Goal: Task Accomplishment & Management: Use online tool/utility

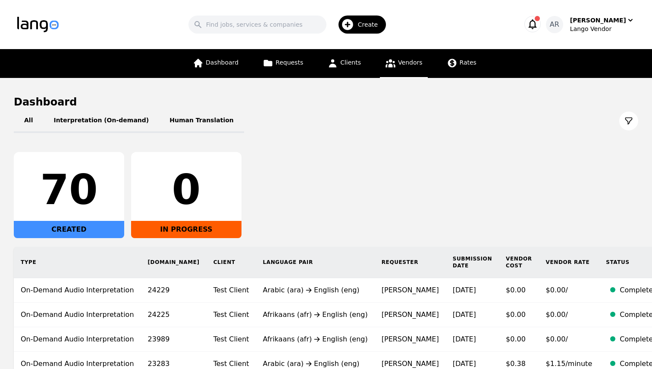
click at [409, 64] on span "Vendors" at bounding box center [410, 62] width 24 height 7
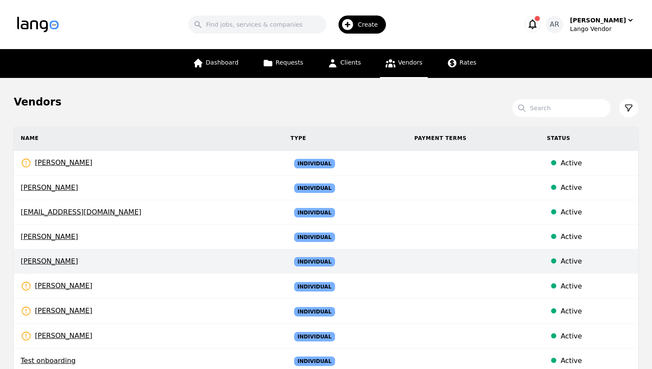
scroll to position [219, 0]
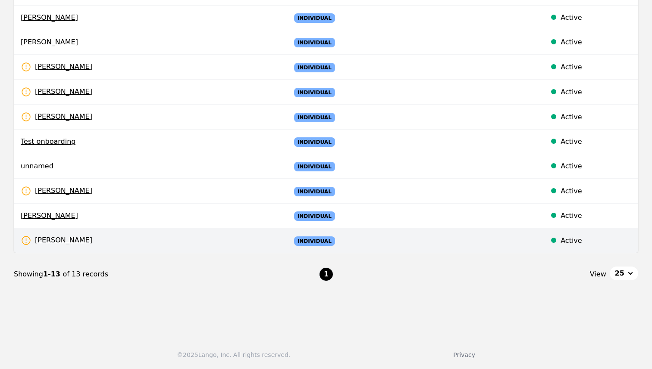
click at [85, 237] on td "[PERSON_NAME] Rates Need to be set" at bounding box center [149, 240] width 270 height 25
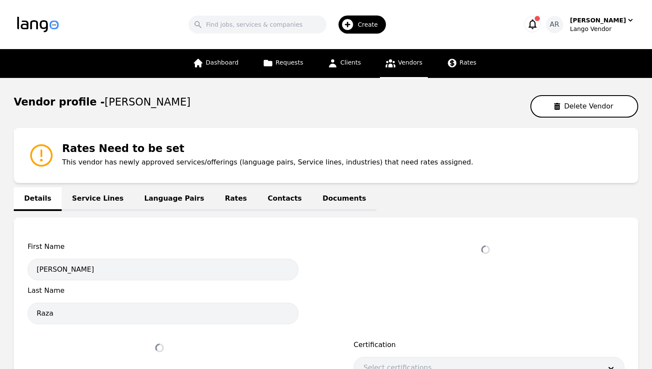
select select "active"
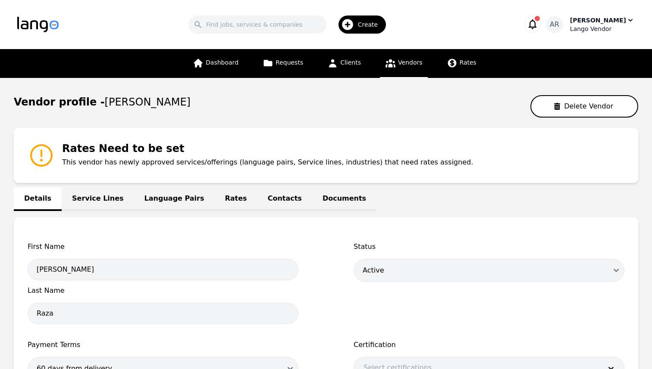
click at [607, 25] on div "Lango Vendor" at bounding box center [602, 29] width 65 height 9
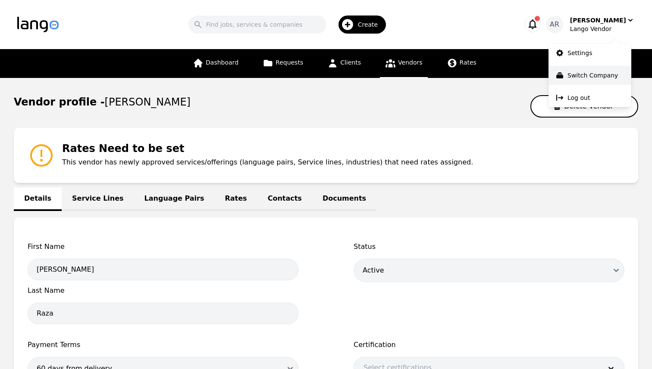
click at [595, 71] on p "Switch Company" at bounding box center [592, 75] width 50 height 9
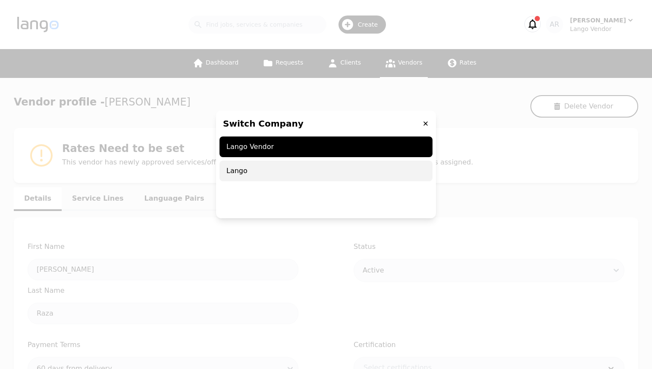
click at [296, 169] on span "Lango" at bounding box center [325, 171] width 213 height 21
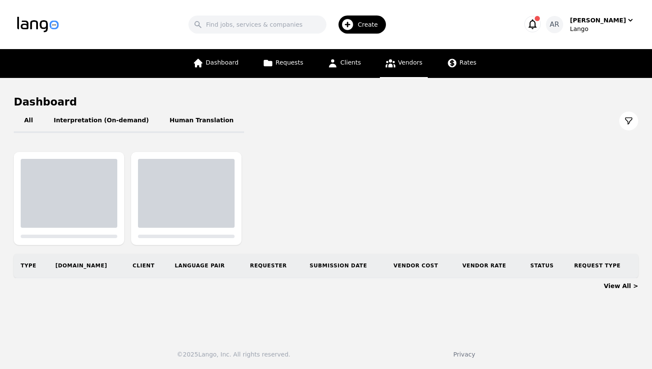
click at [394, 63] on icon at bounding box center [390, 63] width 11 height 11
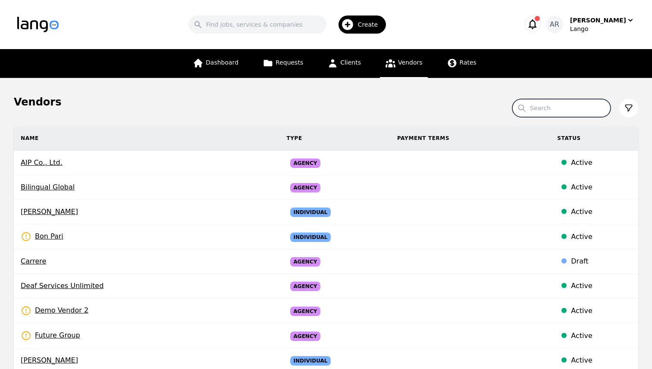
click at [550, 108] on input "Search" at bounding box center [561, 108] width 98 height 18
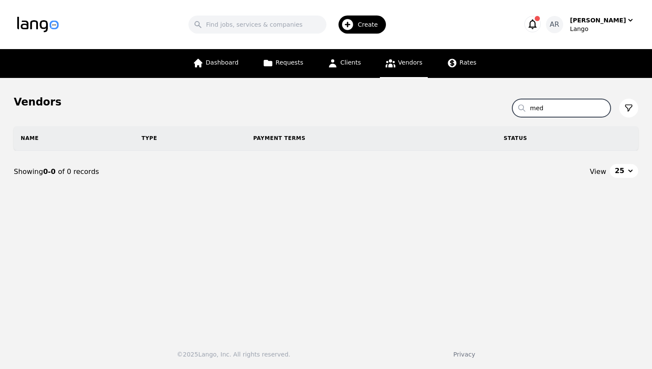
type input "medi"
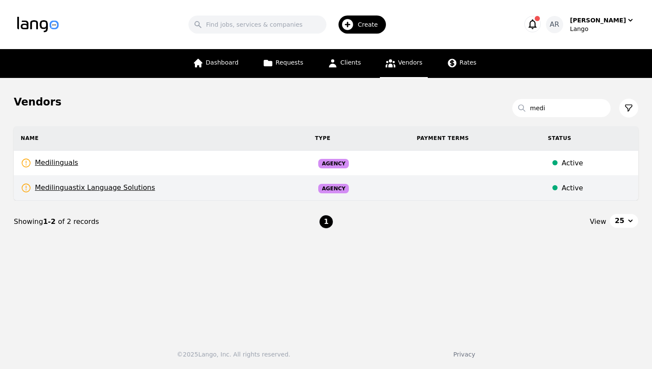
click at [166, 193] on td "Medilinguastix Language Solutions Rates Need to be set" at bounding box center [161, 188] width 294 height 25
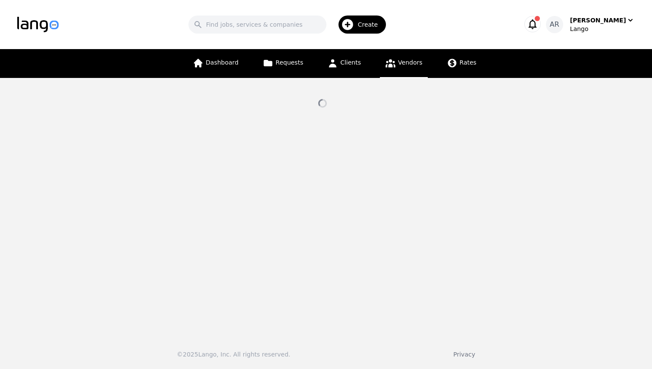
select select "active"
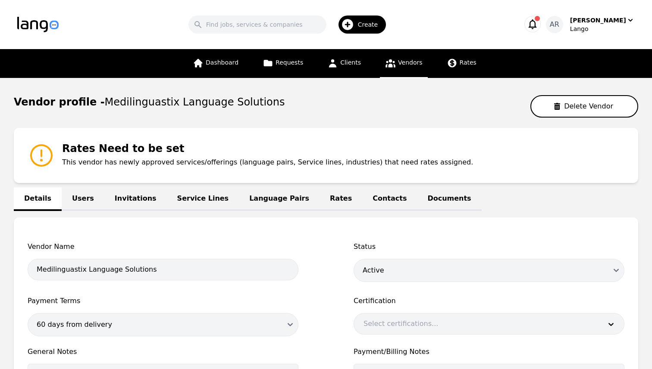
click at [260, 200] on link "Language Pairs" at bounding box center [279, 200] width 81 height 24
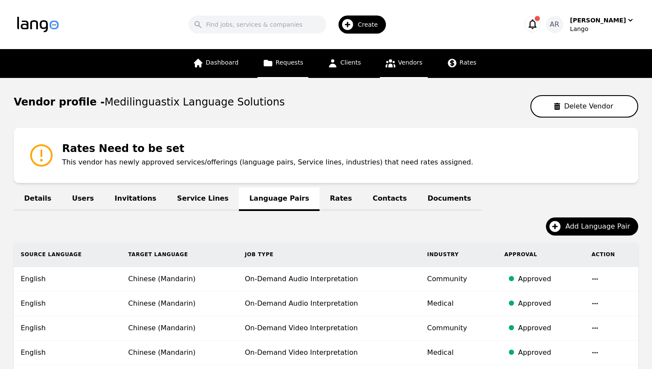
click at [278, 66] on span "Requests" at bounding box center [289, 62] width 28 height 7
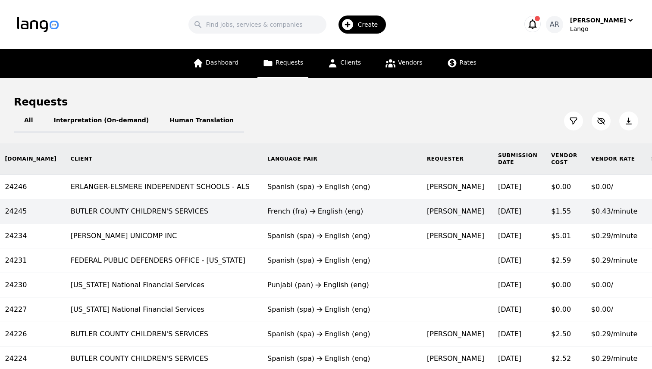
scroll to position [0, 144]
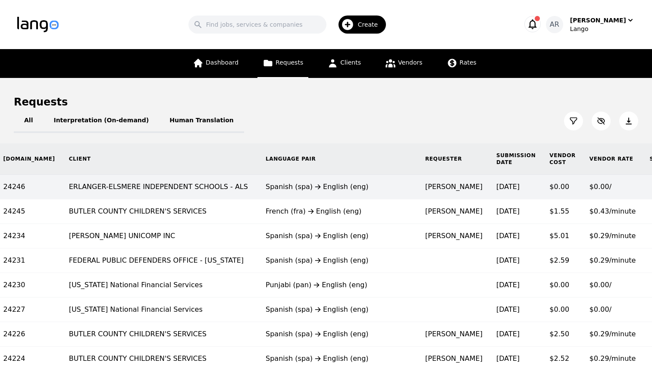
click at [313, 196] on td "Spanish (spa) English (eng)" at bounding box center [338, 187] width 159 height 25
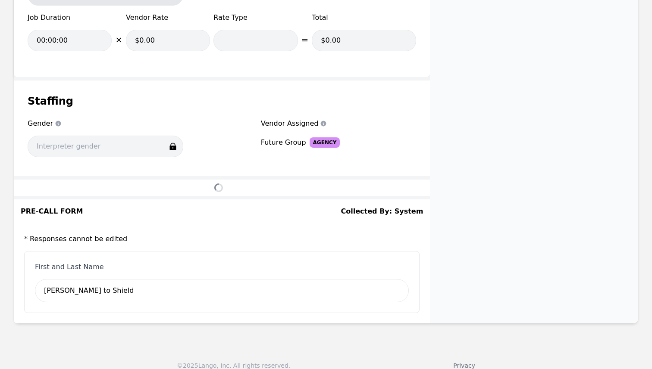
scroll to position [920, 0]
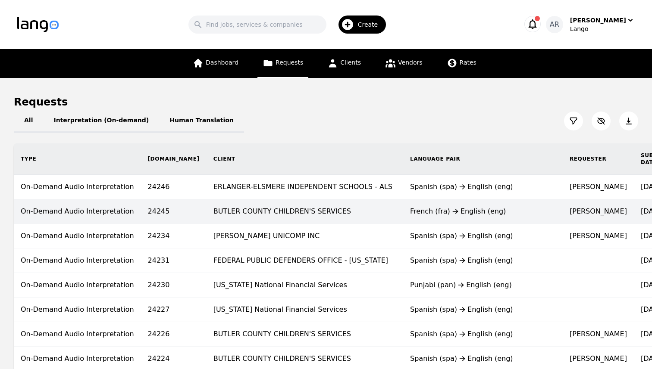
click at [322, 215] on td "BUTLER COUNTY CHILDREN'S SERVICES" at bounding box center [304, 212] width 197 height 25
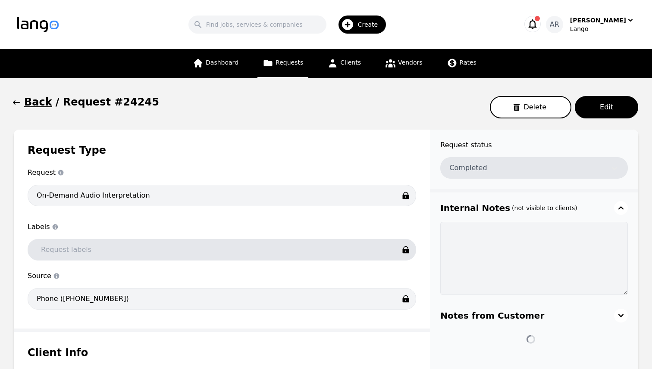
type input "00:03:36"
type input "$0.00"
type input "00:03:36"
type input "$0.43"
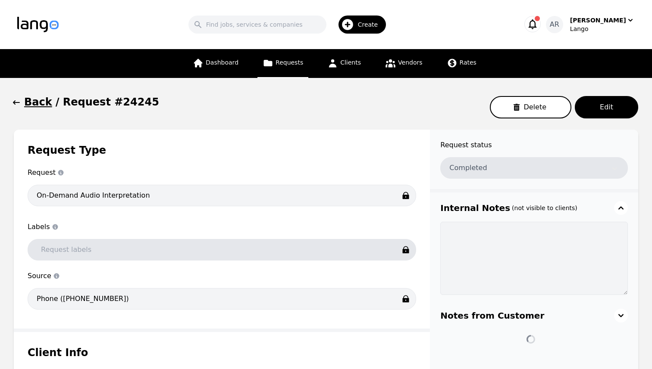
type input "Per Minute"
type input "$1.55"
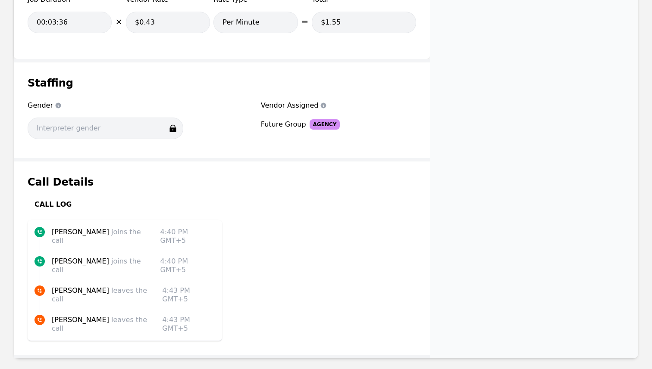
scroll to position [955, 0]
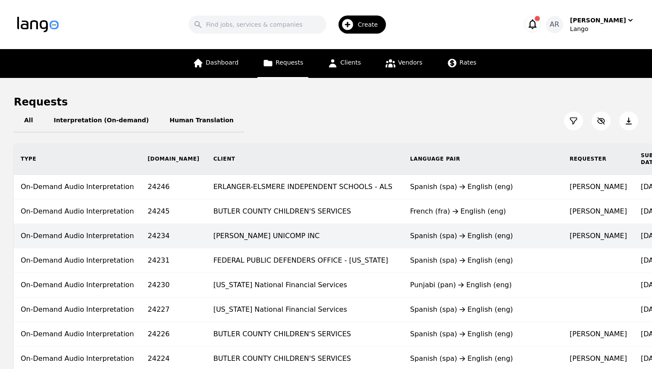
click at [309, 233] on td "[PERSON_NAME] UNICOMP INC" at bounding box center [304, 236] width 197 height 25
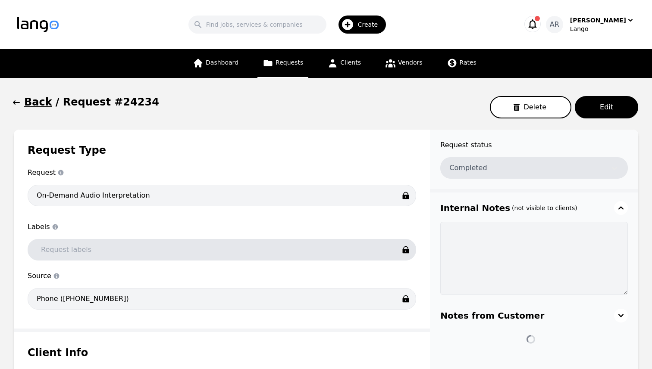
type input "00:17:17"
type input "$1.08"
type input "Per Minute"
type input "$18.67"
type input "00:17:17"
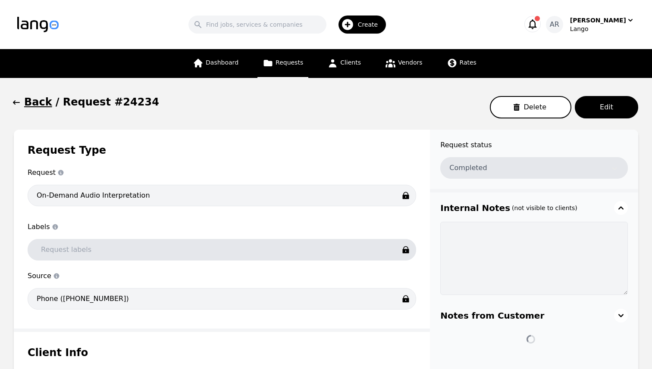
type input "$0.29"
type input "Per Minute"
type input "$5.01"
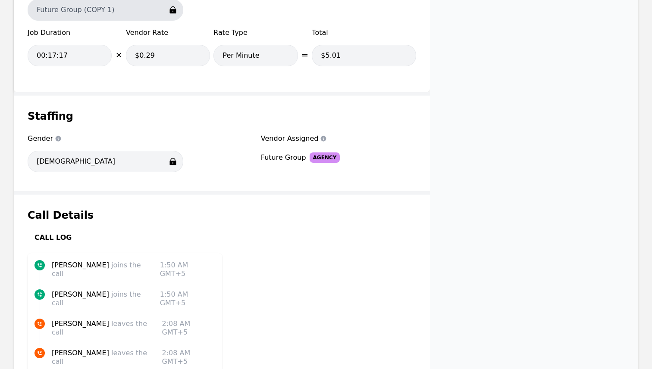
scroll to position [955, 0]
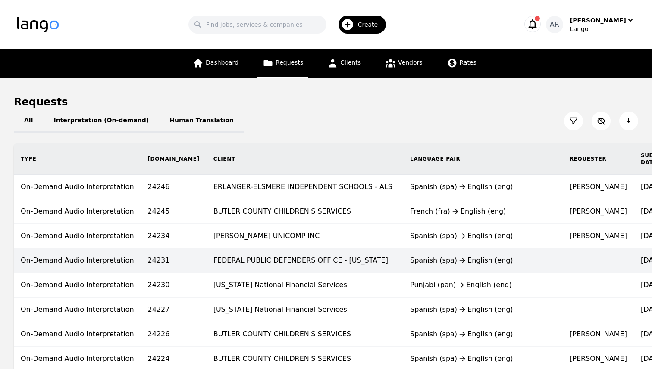
click at [324, 268] on td "FEDERAL PUBLIC DEFENDERS OFFICE - [US_STATE]" at bounding box center [304, 261] width 197 height 25
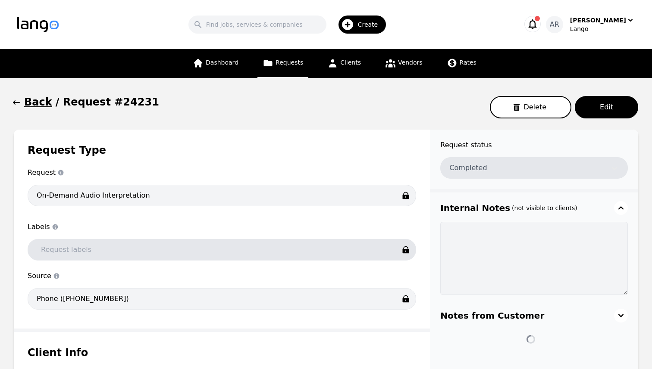
type input "00:08:56"
type input "$1.10"
type input "Per Minute"
type input "$9.83"
type input "00:08:56"
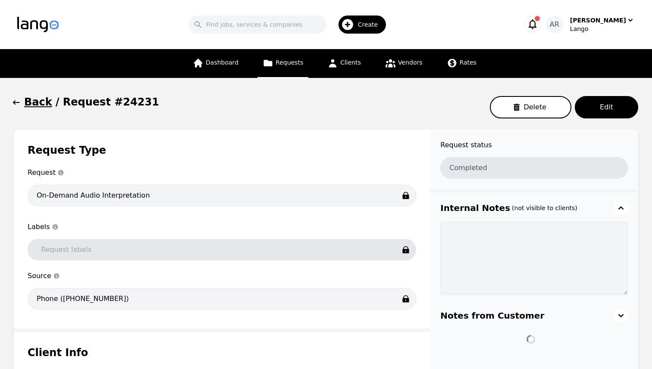
type input "$0.29"
type input "Per Minute"
type input "$2.59"
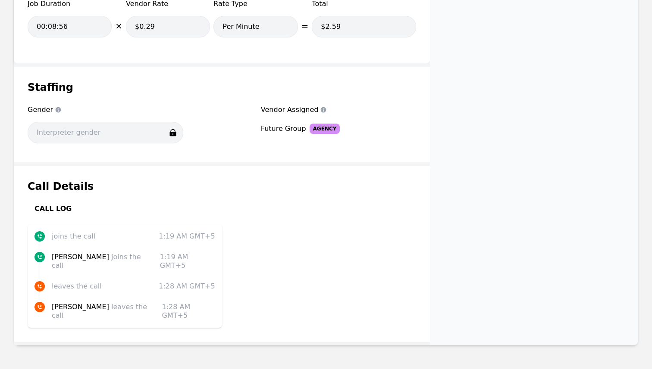
scroll to position [955, 0]
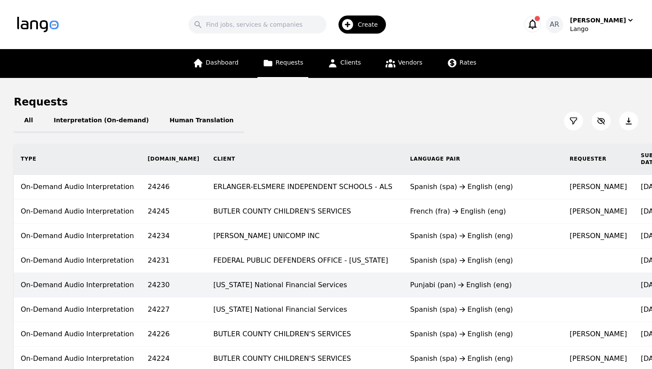
click at [282, 290] on td "[US_STATE] National Financial Services" at bounding box center [304, 285] width 197 height 25
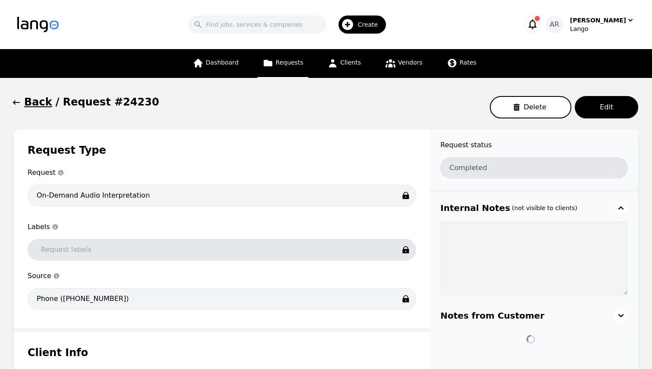
type input "00:23:09"
type input "$0.00"
type input "00:23:09"
type input "$0.00"
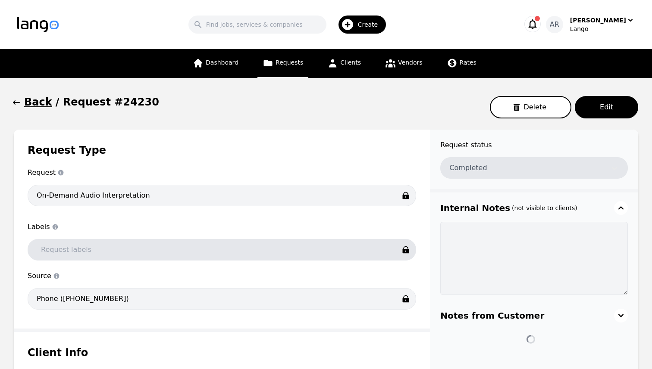
type input "$0.00"
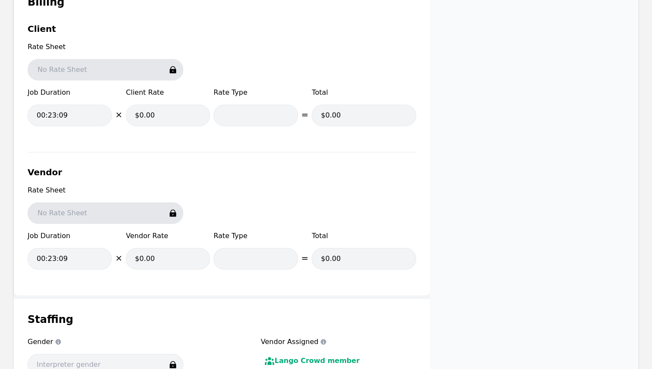
scroll to position [703, 0]
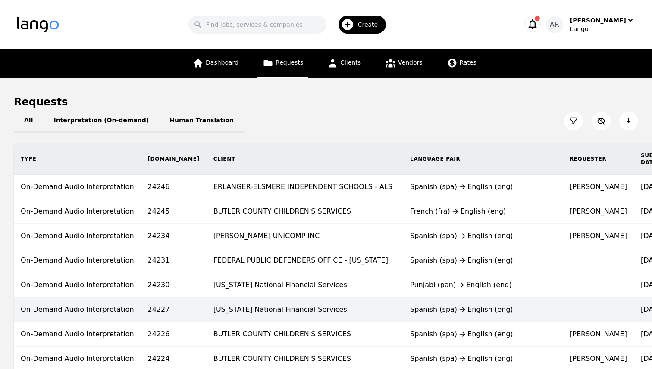
click at [333, 315] on td "[US_STATE] National Financial Services" at bounding box center [304, 310] width 197 height 25
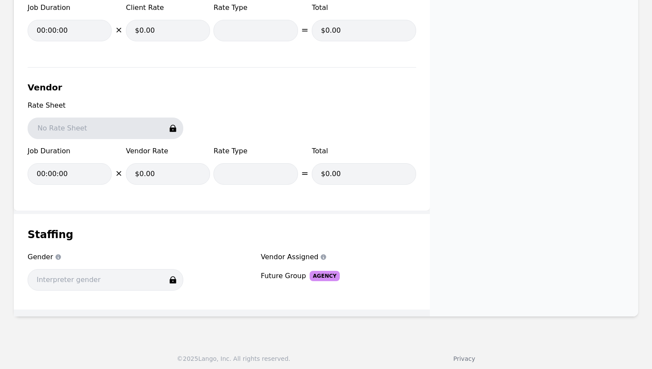
scroll to position [796, 0]
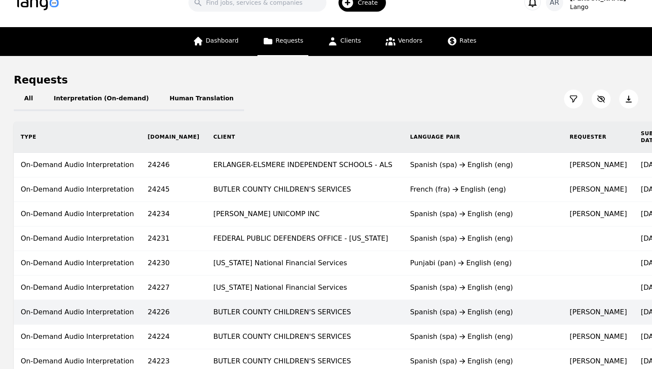
scroll to position [29, 0]
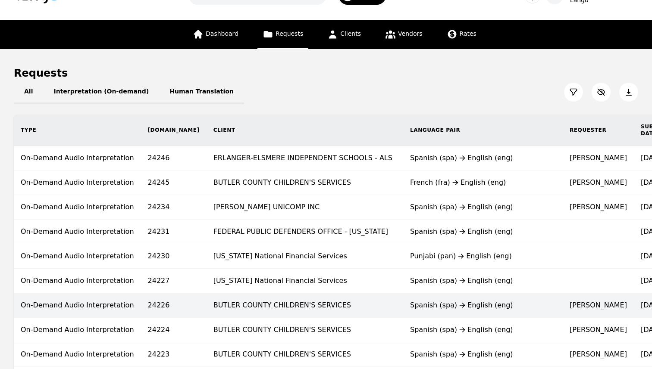
click at [319, 315] on td "BUTLER COUNTY CHILDREN'S SERVICES" at bounding box center [304, 306] width 197 height 25
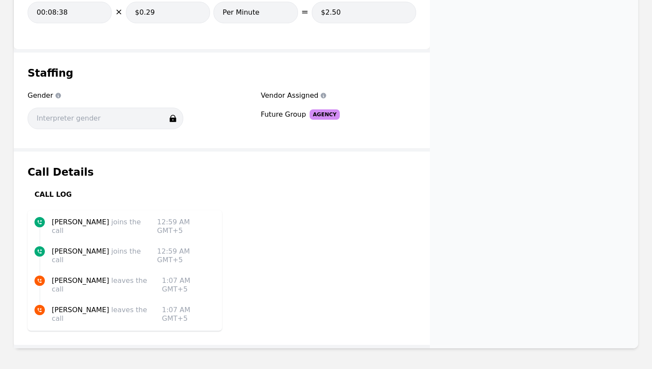
scroll to position [955, 0]
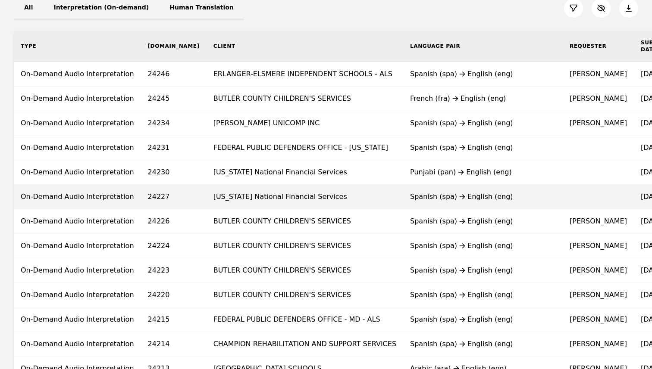
scroll to position [247, 0]
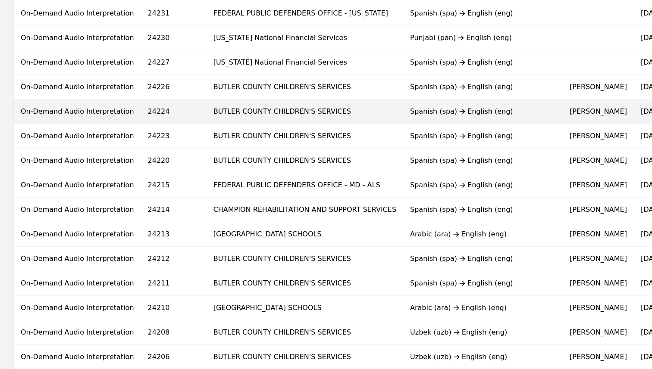
click at [313, 109] on td "BUTLER COUNTY CHILDREN'S SERVICES" at bounding box center [304, 112] width 197 height 25
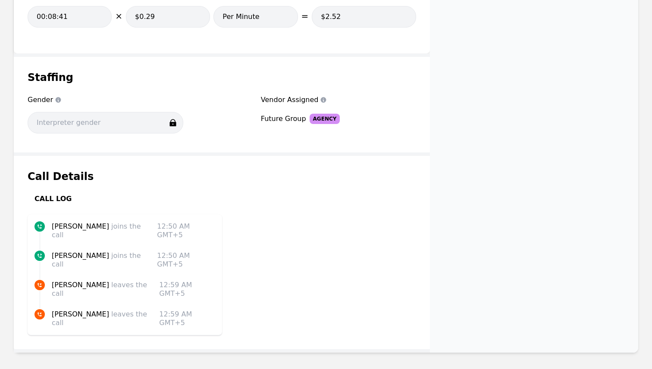
scroll to position [955, 0]
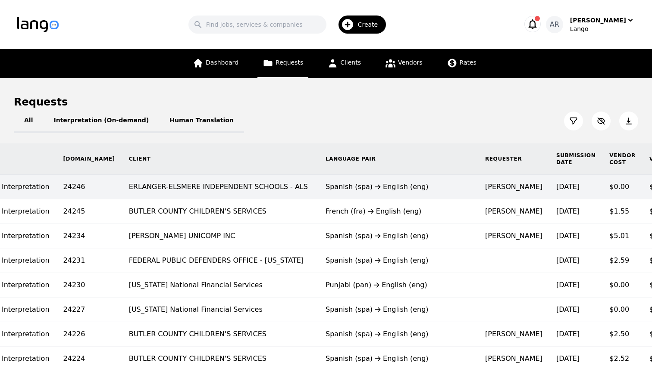
scroll to position [0, 94]
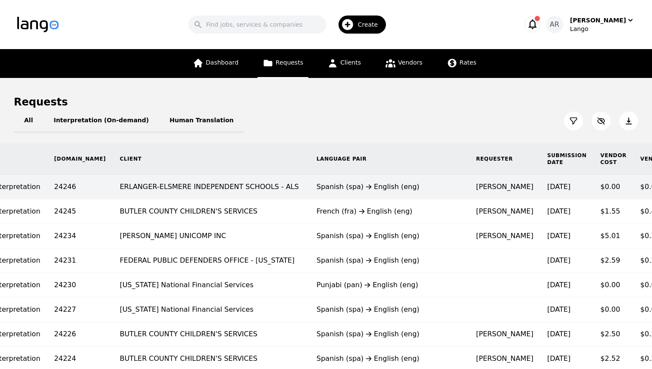
click at [390, 196] on td "Spanish (spa) English (eng)" at bounding box center [389, 187] width 159 height 25
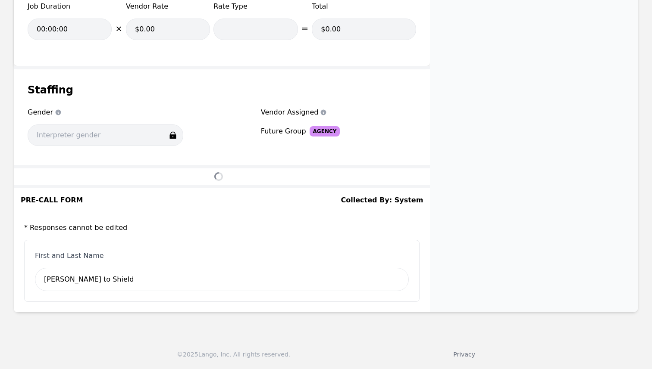
scroll to position [920, 0]
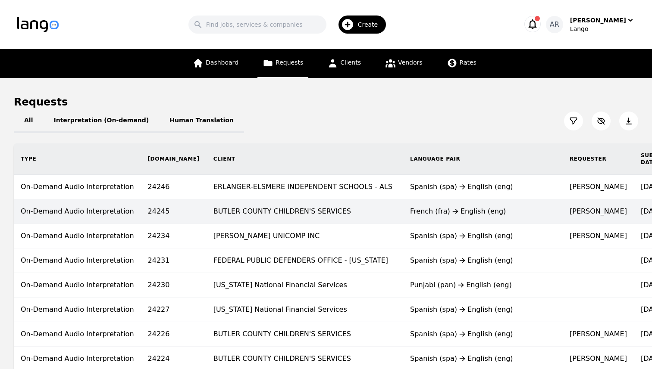
click at [403, 218] on td "French (fra) English (eng)" at bounding box center [482, 212] width 159 height 25
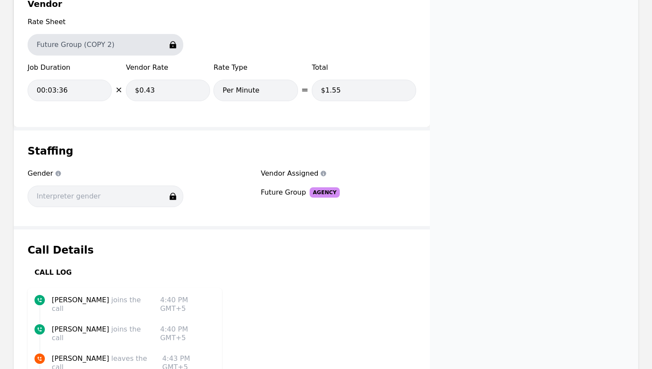
scroll to position [955, 0]
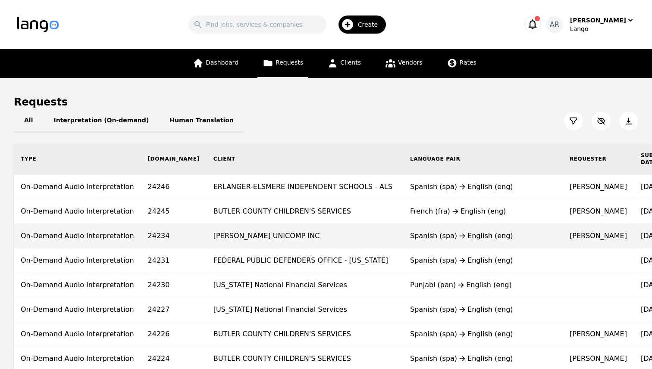
click at [410, 232] on div "Spanish (spa) English (eng)" at bounding box center [483, 236] width 146 height 10
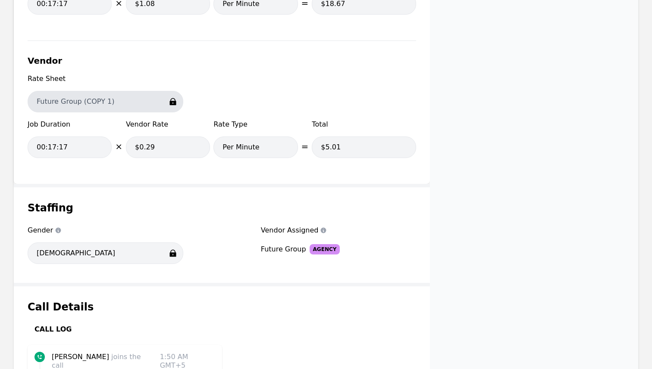
scroll to position [955, 0]
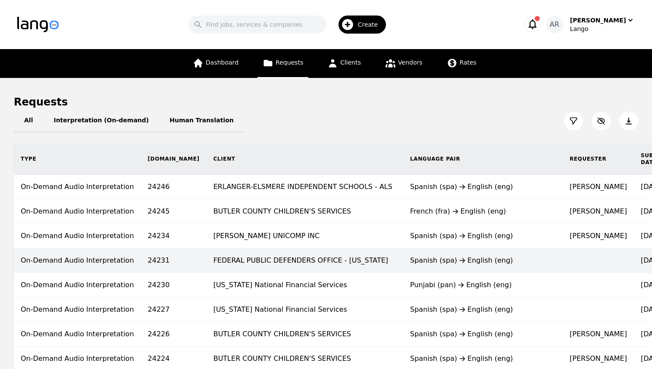
click at [410, 265] on div "Spanish (spa) English (eng)" at bounding box center [483, 261] width 146 height 10
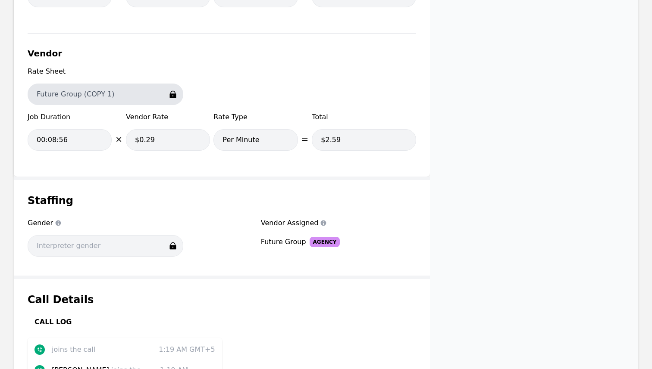
scroll to position [955, 0]
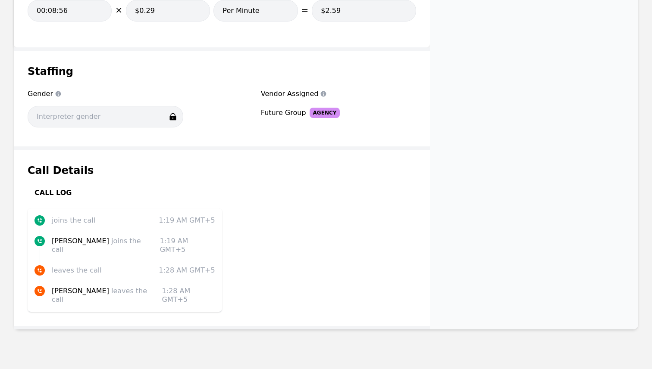
click at [50, 220] on li "joins the call 1:19 AM GMT+5" at bounding box center [124, 221] width 181 height 10
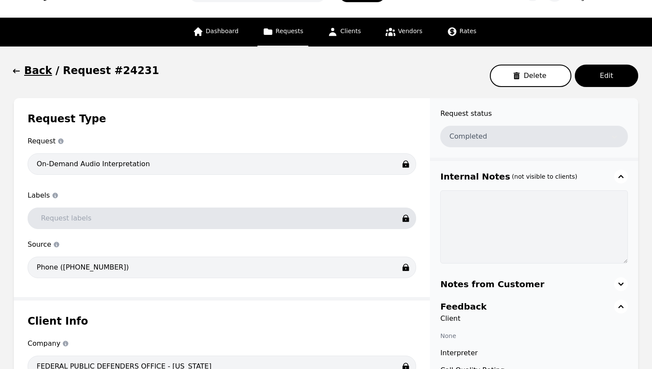
scroll to position [0, 0]
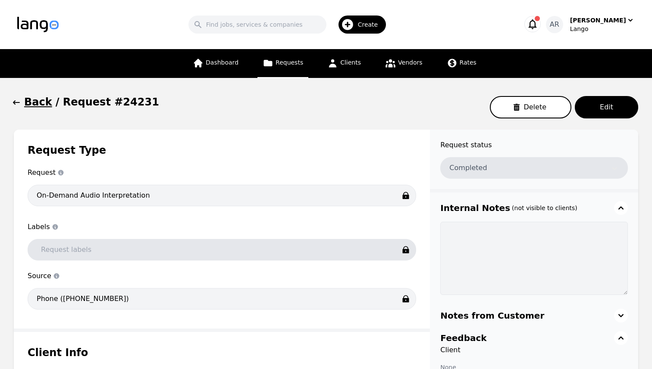
click at [283, 58] on link "Requests" at bounding box center [282, 63] width 51 height 29
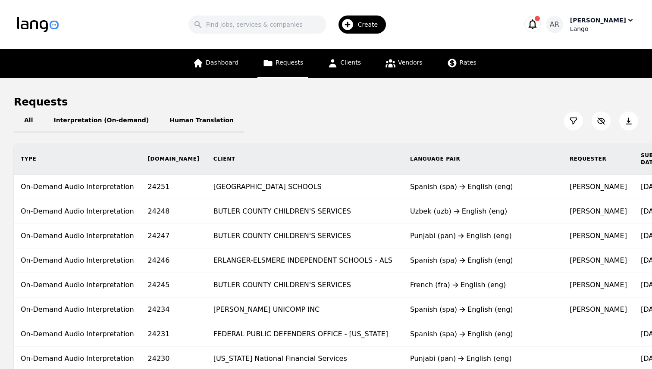
click at [611, 27] on div "Lango" at bounding box center [602, 29] width 65 height 9
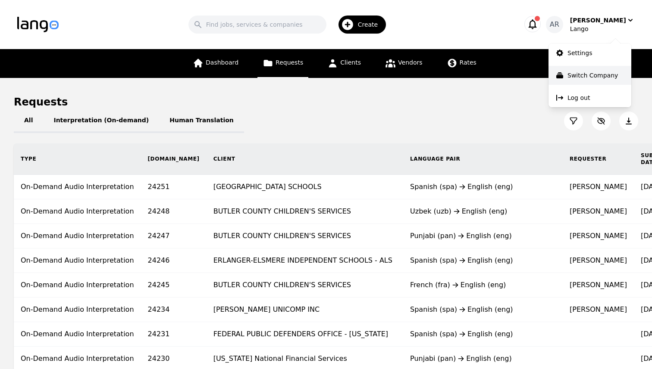
click at [592, 72] on p "Switch Company" at bounding box center [592, 75] width 50 height 9
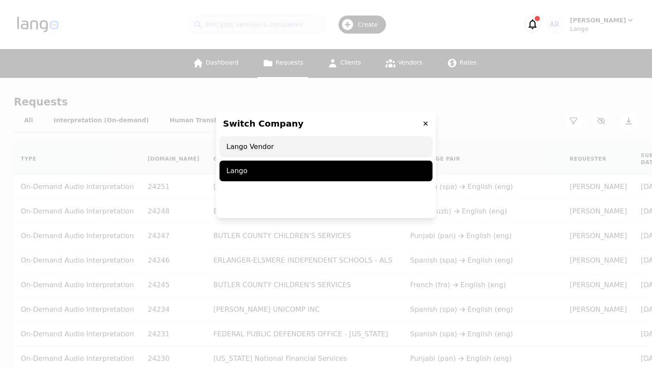
click at [303, 142] on span "Lango Vendor" at bounding box center [325, 147] width 213 height 21
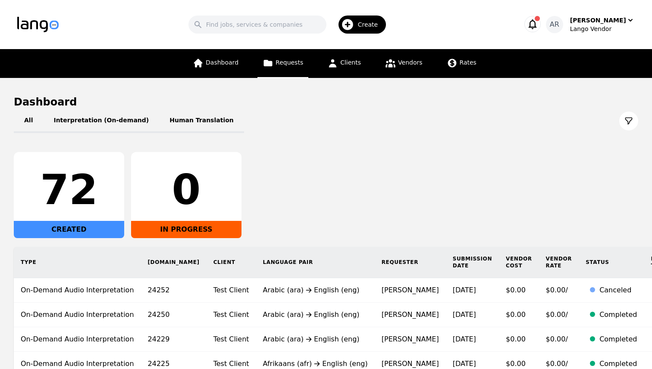
click at [285, 64] on span "Requests" at bounding box center [289, 62] width 28 height 7
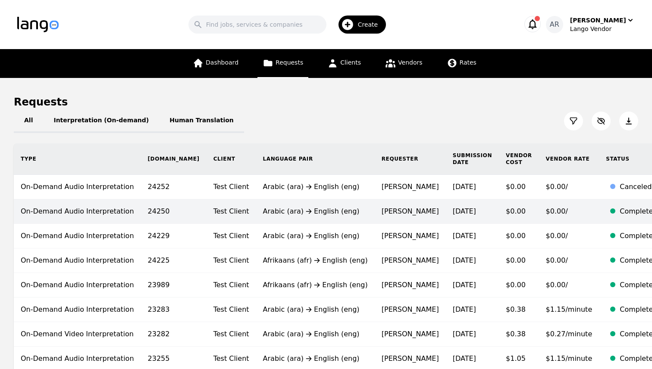
click at [375, 209] on td "[PERSON_NAME]" at bounding box center [410, 212] width 71 height 25
